Goal: Check status: Check status

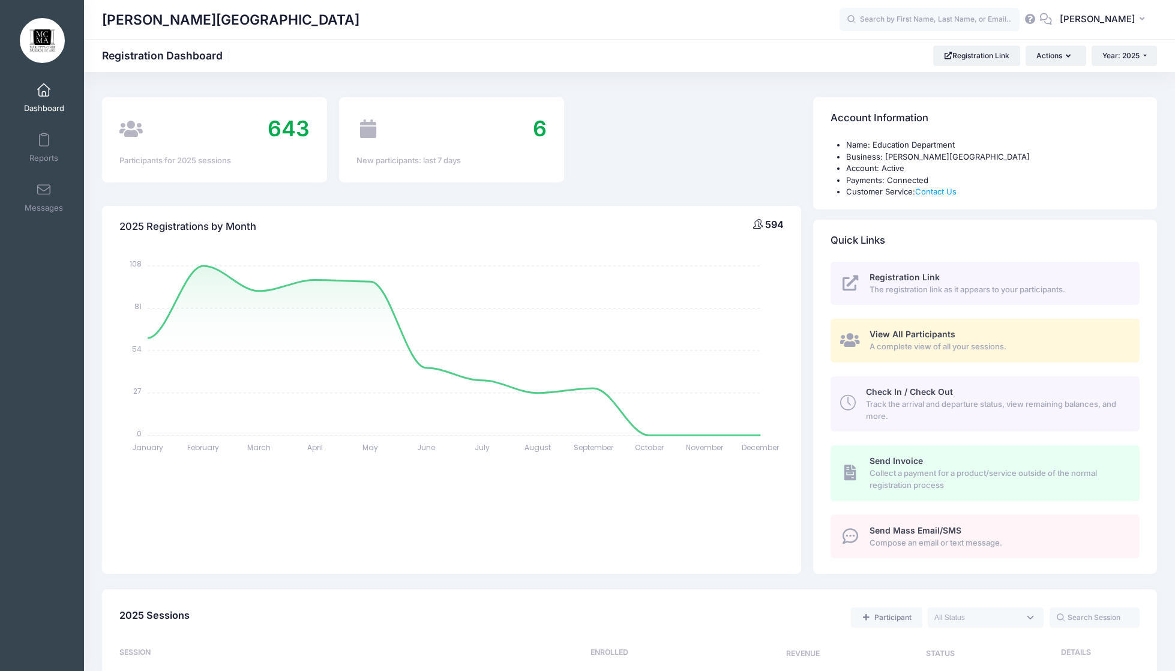
scroll to position [226, 0]
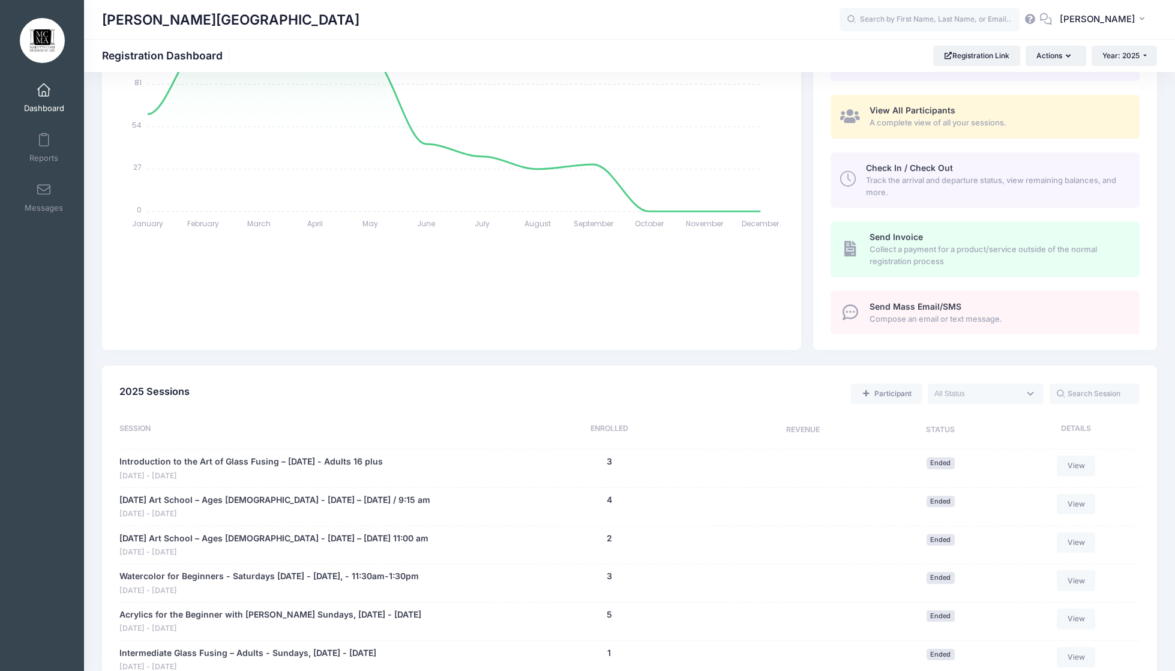
click at [1007, 396] on textarea "Search" at bounding box center [977, 393] width 85 height 11
select select "future"
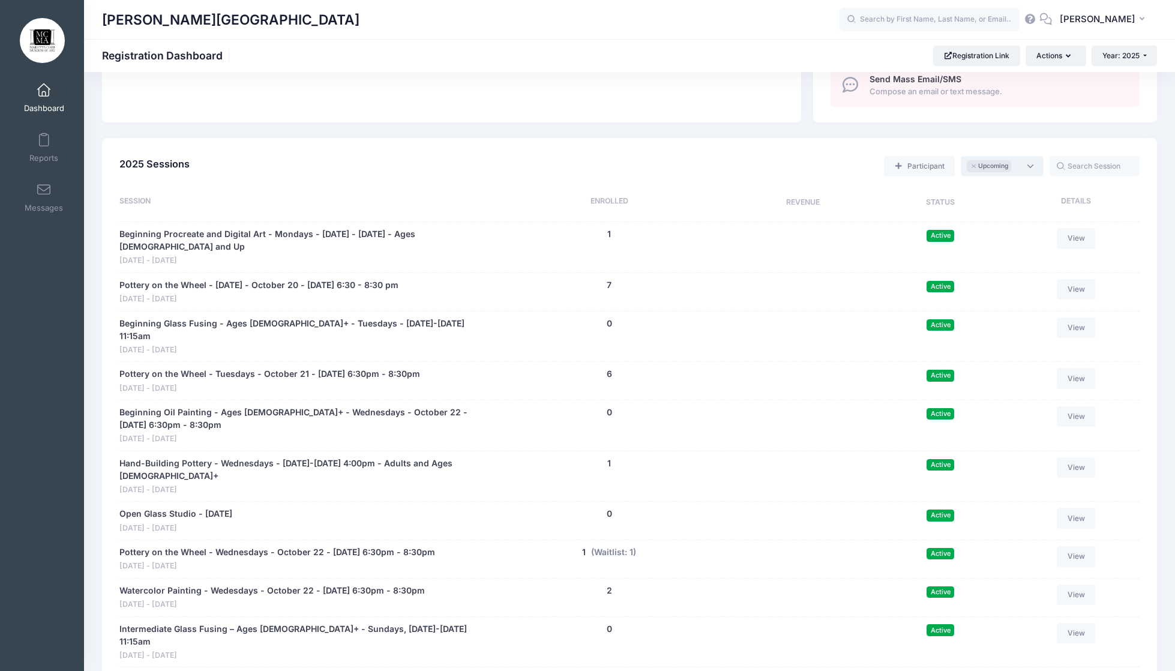
scroll to position [537, 0]
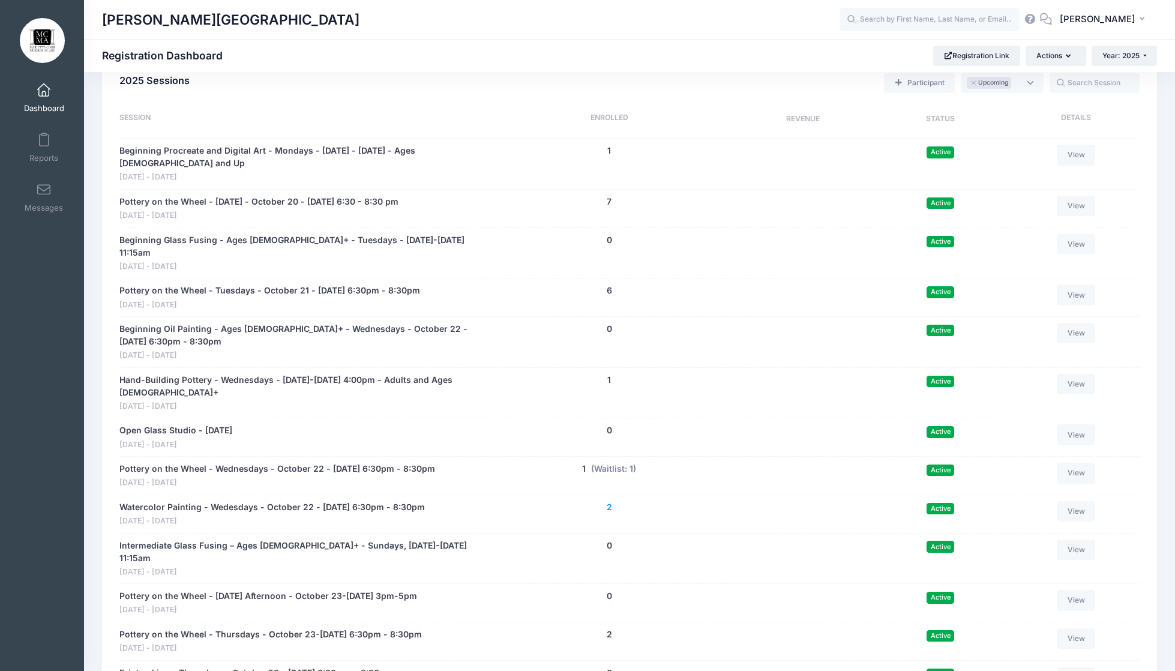
click at [607, 508] on button "2" at bounding box center [609, 507] width 5 height 13
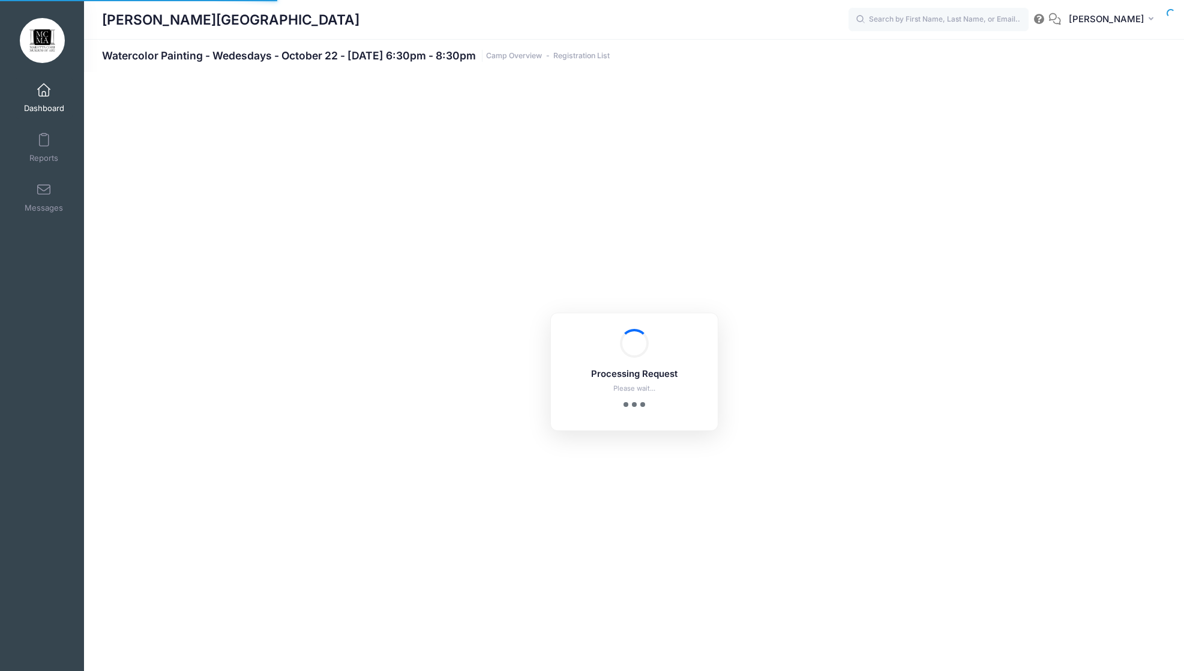
select select "10"
